Goal: Task Accomplishment & Management: Manage account settings

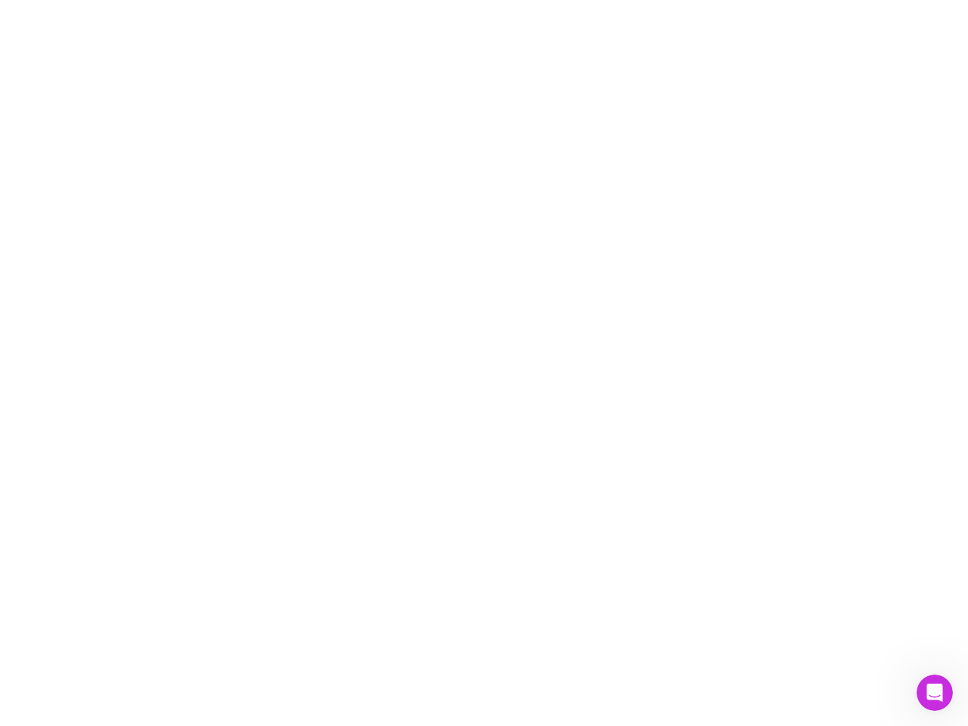
click at [484, 363] on div at bounding box center [484, 363] width 968 height 726
click at [934, 693] on icon "Open Intercom Messenger" at bounding box center [934, 692] width 25 height 25
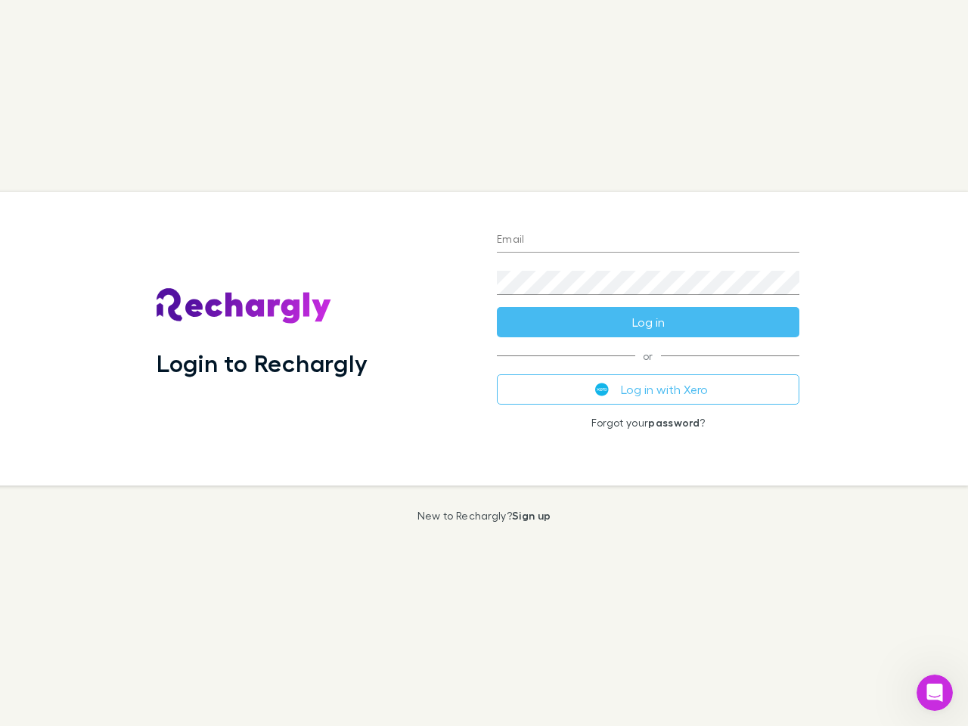
click at [484, 363] on div "Login to Rechargly" at bounding box center [314, 338] width 340 height 293
click at [648, 240] on input "Email" at bounding box center [648, 240] width 302 height 24
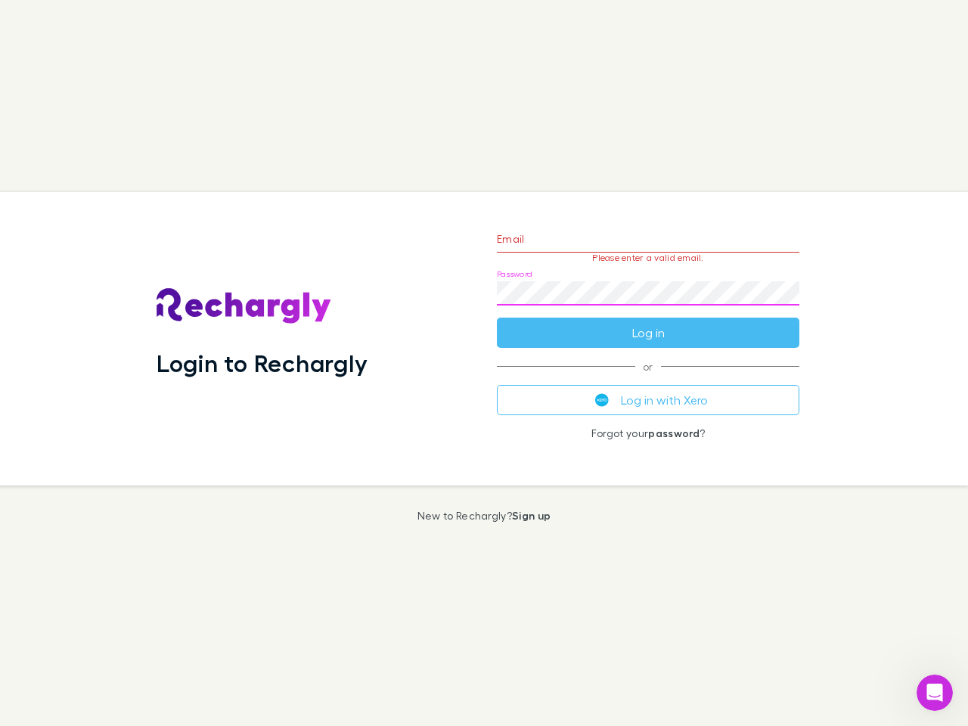
click at [648, 322] on form "Email Please enter a valid email. Password Log in" at bounding box center [648, 282] width 302 height 132
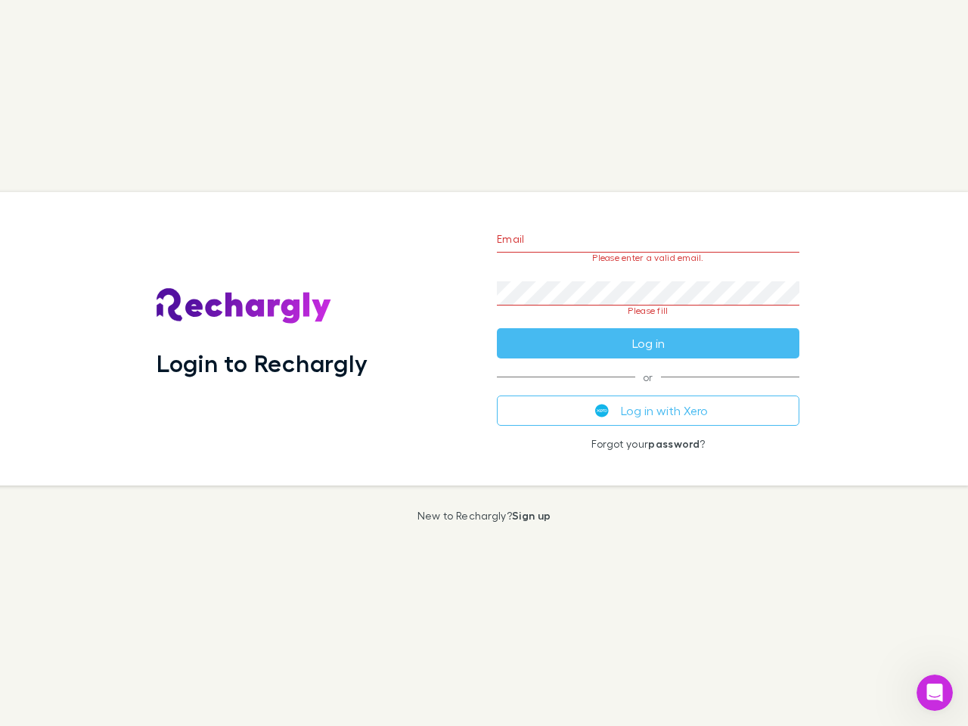
click at [648, 389] on div "Email Please enter a valid email. Password Please fill Log in or Log in with Xe…" at bounding box center [648, 338] width 327 height 293
